Goal: Find specific page/section: Find specific page/section

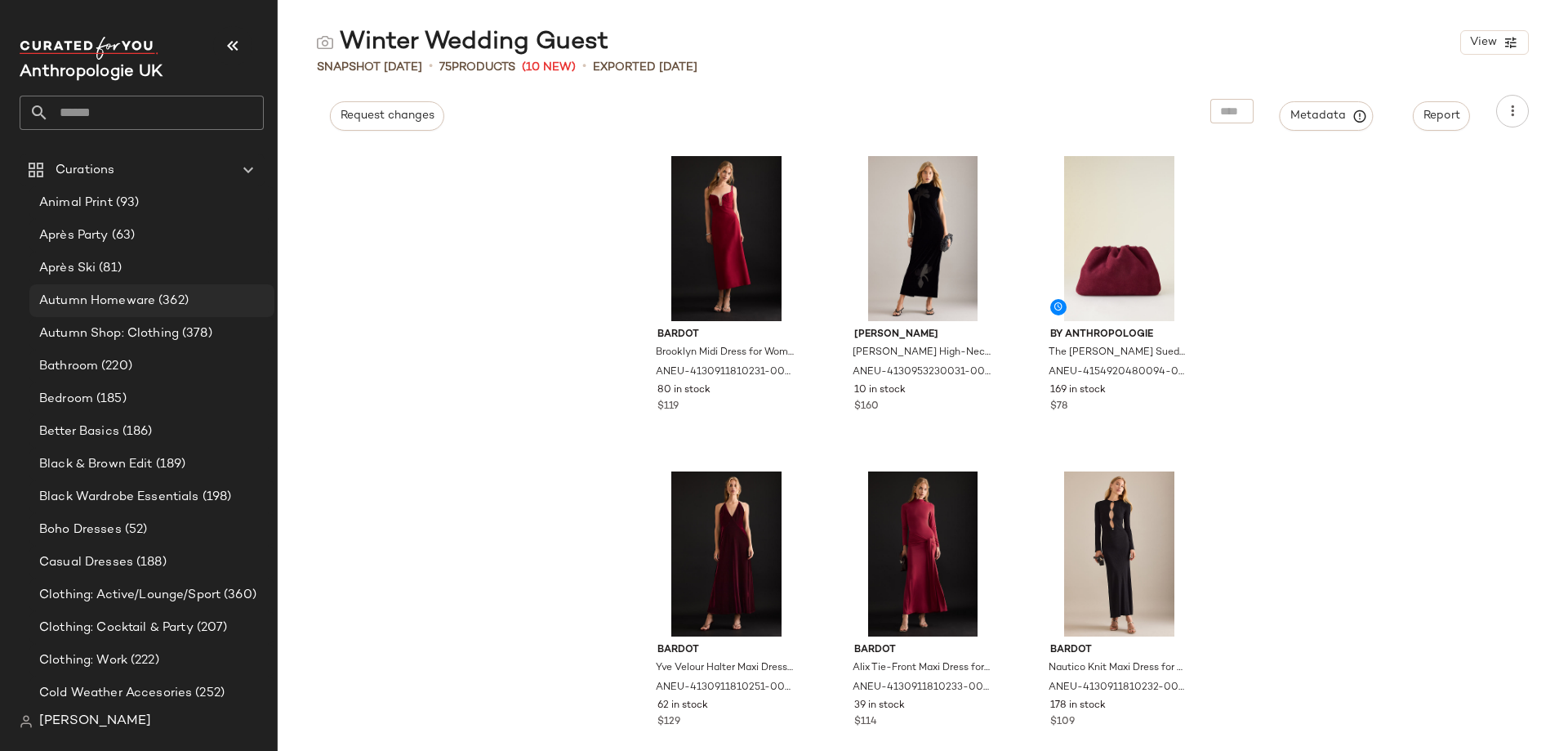
click at [146, 304] on span "Autumn Homeware" at bounding box center [97, 300] width 116 height 19
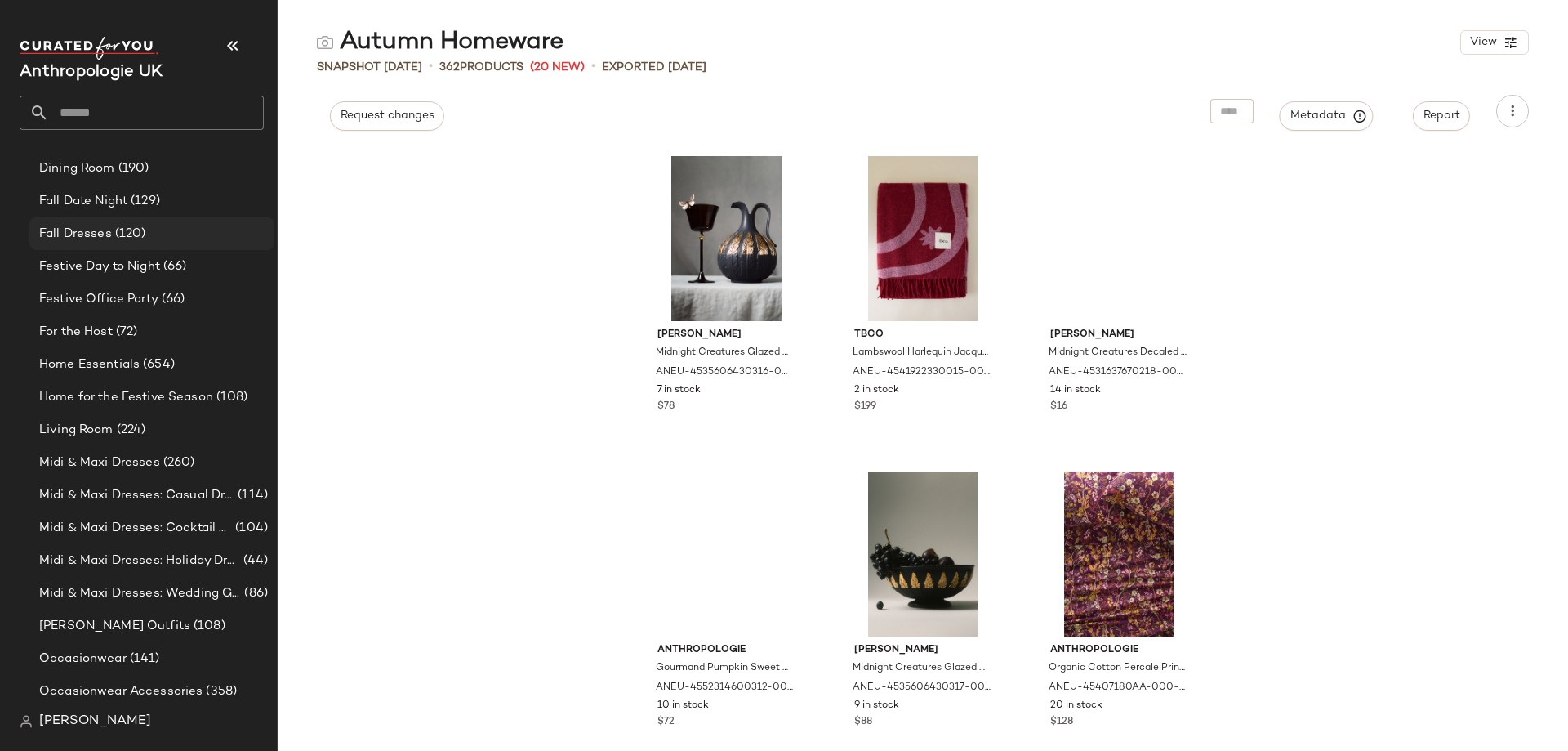
scroll to position [409, 0]
